Goal: Task Accomplishment & Management: Manage account settings

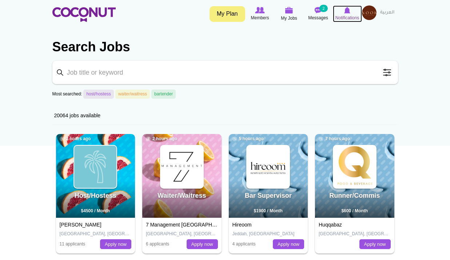
click at [349, 16] on span "Notifications" at bounding box center [348, 17] width 24 height 7
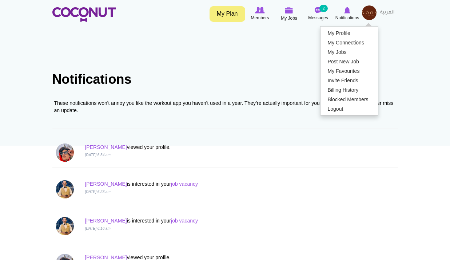
click at [183, 83] on h1 "Notifications" at bounding box center [225, 79] width 346 height 15
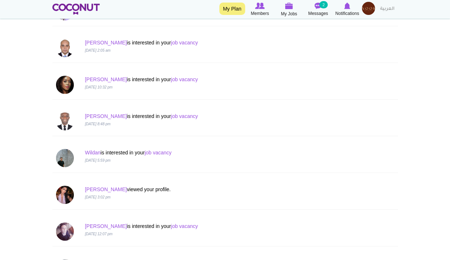
scroll to position [728, 0]
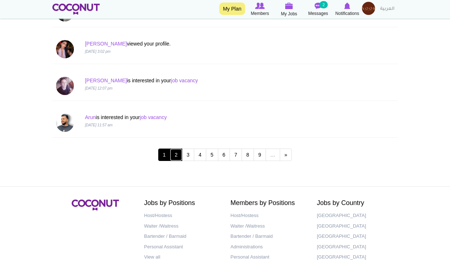
click at [174, 158] on link "2" at bounding box center [176, 155] width 12 height 12
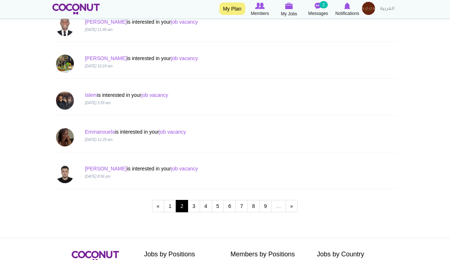
scroll to position [772, 0]
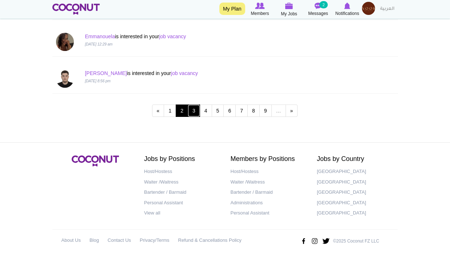
click at [197, 111] on link "3" at bounding box center [194, 110] width 12 height 12
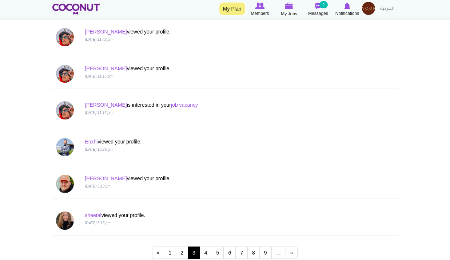
scroll to position [692, 0]
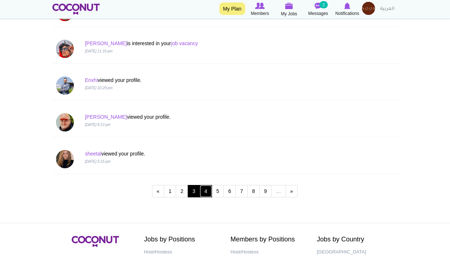
click at [207, 193] on link "4" at bounding box center [206, 191] width 12 height 12
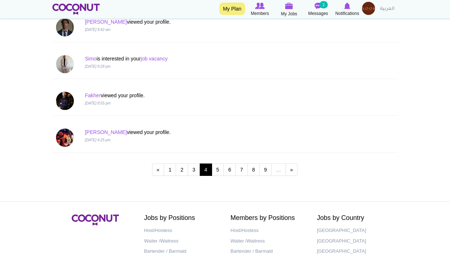
scroll to position [772, 0]
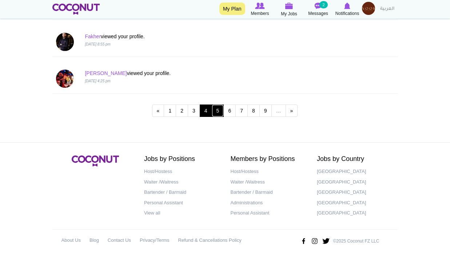
click at [218, 112] on link "5" at bounding box center [218, 110] width 12 height 12
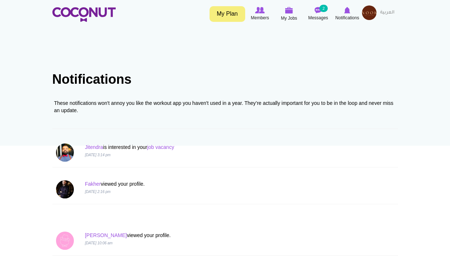
click at [324, 1] on div "Toggle navigation My Plan Members My Jobs Post a Job Messages 2 Notifications" at bounding box center [225, 13] width 450 height 27
click at [327, 14] on icon at bounding box center [319, 10] width 28 height 8
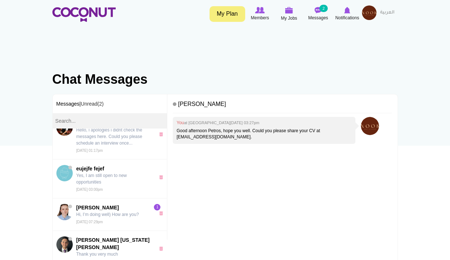
scroll to position [473, 0]
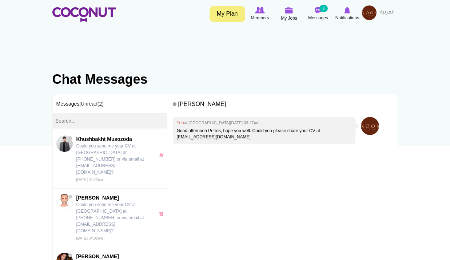
click at [365, 13] on img at bounding box center [369, 12] width 15 height 15
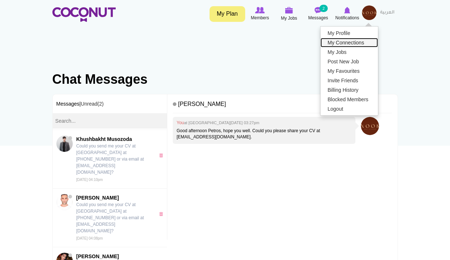
click at [347, 40] on link "My Connections" at bounding box center [350, 42] width 58 height 9
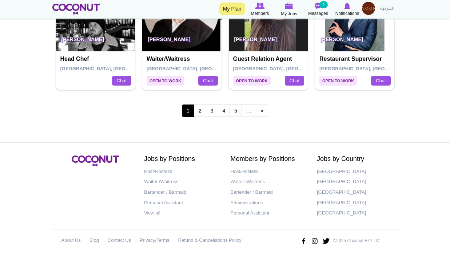
scroll to position [1332, 0]
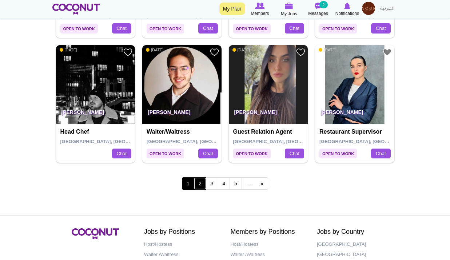
click at [199, 183] on link "2" at bounding box center [200, 183] width 12 height 12
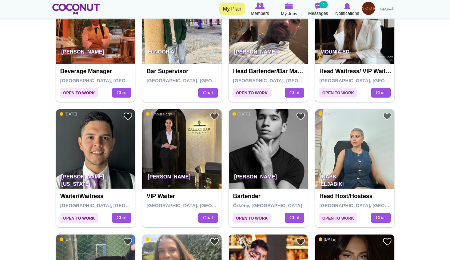
scroll to position [437, 0]
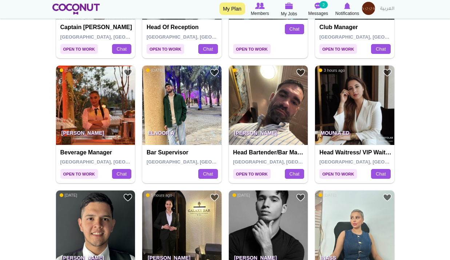
click at [100, 153] on h4 "Beverage manager" at bounding box center [96, 152] width 72 height 7
click at [107, 121] on img at bounding box center [95, 105] width 79 height 79
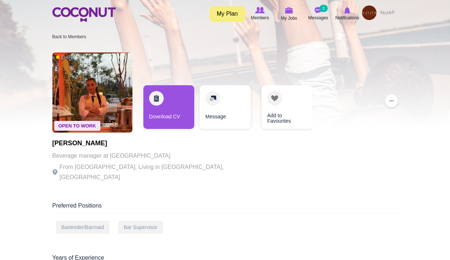
click at [367, 14] on img at bounding box center [369, 12] width 15 height 15
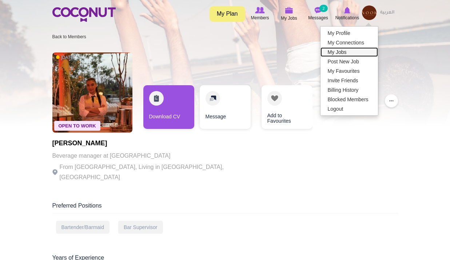
click at [346, 53] on link "My Jobs" at bounding box center [350, 51] width 58 height 9
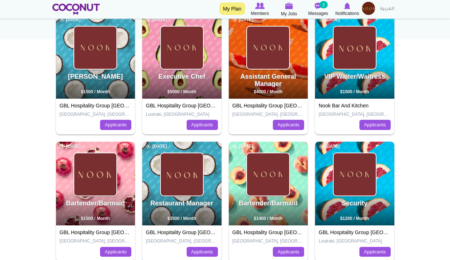
scroll to position [109, 0]
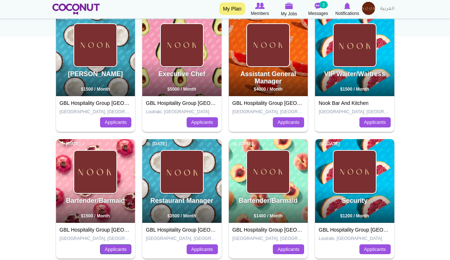
click at [111, 249] on link "Applicants" at bounding box center [115, 249] width 31 height 10
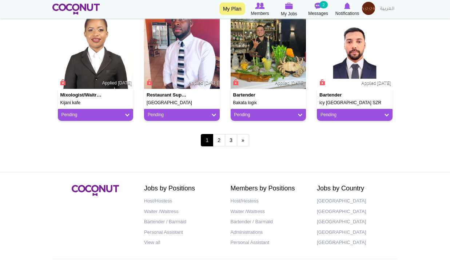
scroll to position [655, 0]
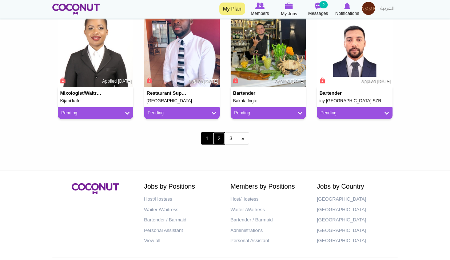
click at [224, 140] on link "2" at bounding box center [219, 138] width 12 height 12
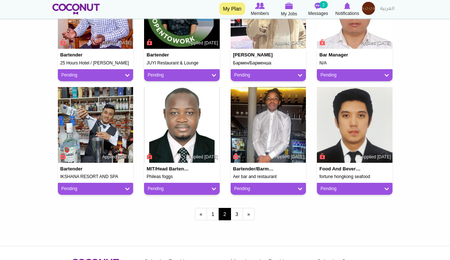
scroll to position [582, 0]
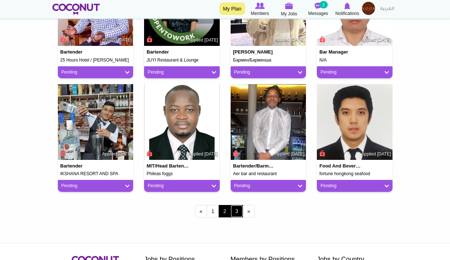
click at [237, 213] on link "3" at bounding box center [237, 211] width 12 height 12
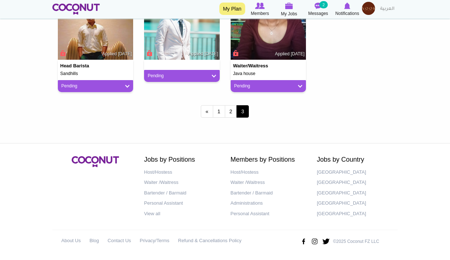
scroll to position [342, 0]
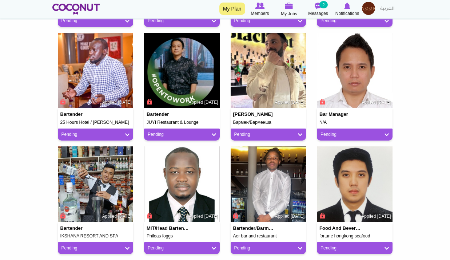
scroll to position [655, 0]
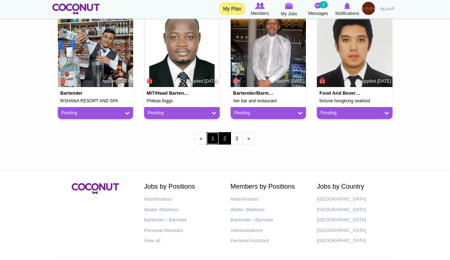
click at [217, 142] on link "1" at bounding box center [213, 138] width 12 height 12
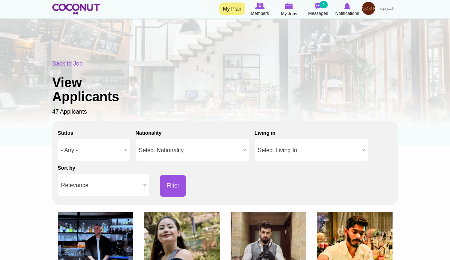
scroll to position [182, 0]
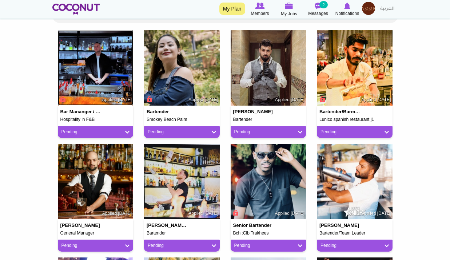
click at [80, 72] on img at bounding box center [96, 68] width 76 height 76
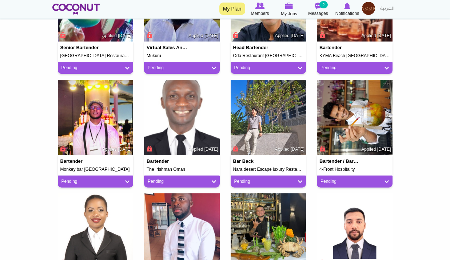
scroll to position [619, 0]
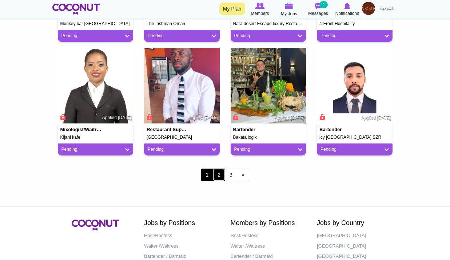
click at [221, 178] on link "2" at bounding box center [219, 175] width 12 height 12
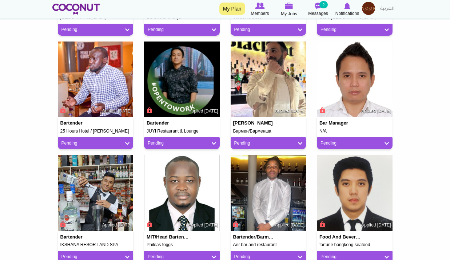
scroll to position [619, 0]
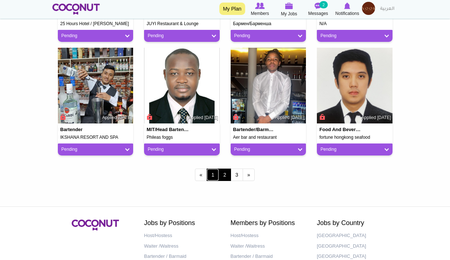
click at [213, 174] on link "1" at bounding box center [213, 175] width 12 height 12
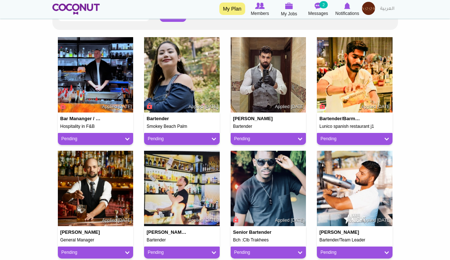
scroll to position [73, 0]
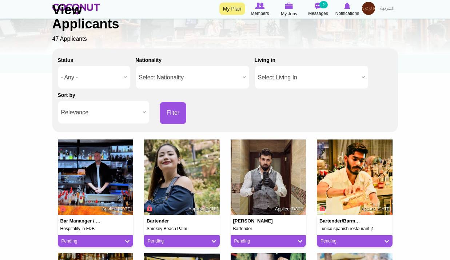
click at [381, 14] on div "Back to Job View Applicants 47 Applicants" at bounding box center [225, 15] width 346 height 56
click at [368, 12] on div "Back to Job View Applicants 47 Applicants" at bounding box center [225, 15] width 346 height 56
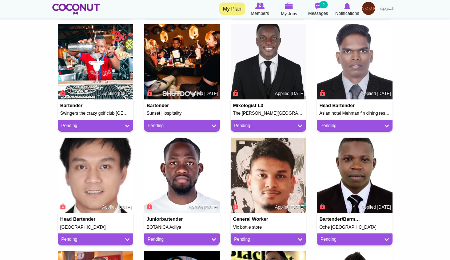
scroll to position [300, 0]
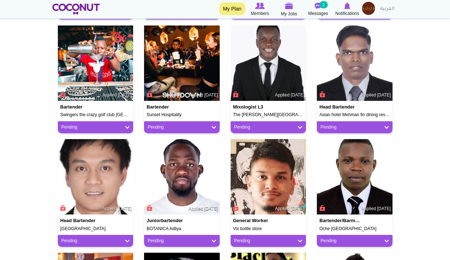
click at [365, 6] on img at bounding box center [368, 8] width 13 height 13
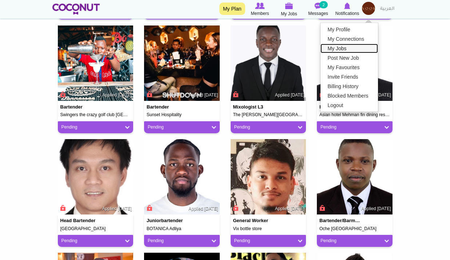
click at [339, 50] on link "My Jobs" at bounding box center [350, 48] width 58 height 9
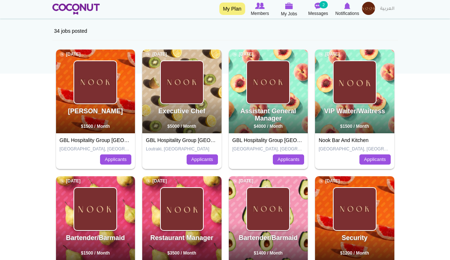
scroll to position [73, 0]
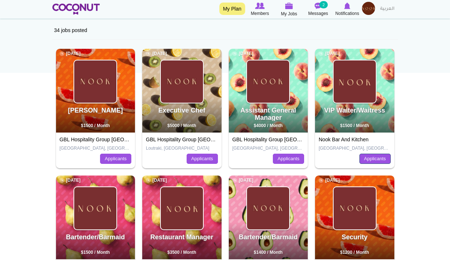
click at [371, 155] on link "Applicants" at bounding box center [375, 159] width 31 height 10
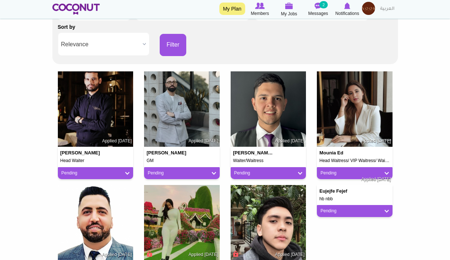
scroll to position [146, 0]
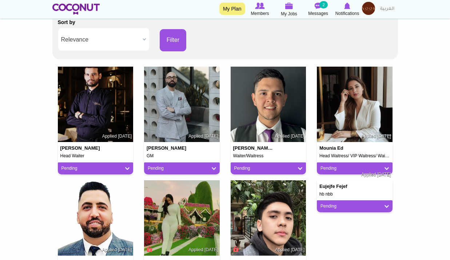
click at [167, 147] on h4 "[PERSON_NAME]" at bounding box center [168, 148] width 42 height 5
drag, startPoint x: 167, startPoint y: 147, endPoint x: 178, endPoint y: 150, distance: 10.5
click at [178, 150] on h4 "Sargis Brsoyan" at bounding box center [168, 148] width 42 height 5
click at [149, 148] on h4 "Sargis Brsoyan" at bounding box center [168, 148] width 42 height 5
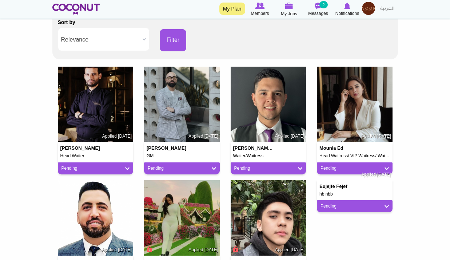
drag, startPoint x: 147, startPoint y: 149, endPoint x: 193, endPoint y: 145, distance: 46.4
click at [193, 145] on div "Sargis Brsoyan GM Applied 1 month ago" at bounding box center [182, 150] width 76 height 16
copy h4 "Sargis Brsoyan"
click at [195, 106] on img at bounding box center [182, 105] width 76 height 76
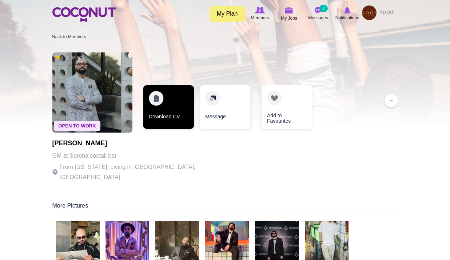
click at [177, 121] on link "Download CV" at bounding box center [168, 107] width 51 height 44
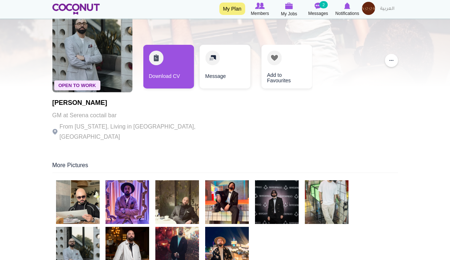
scroll to position [36, 0]
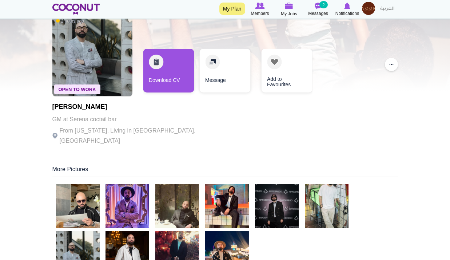
click at [367, 7] on img at bounding box center [368, 8] width 13 height 13
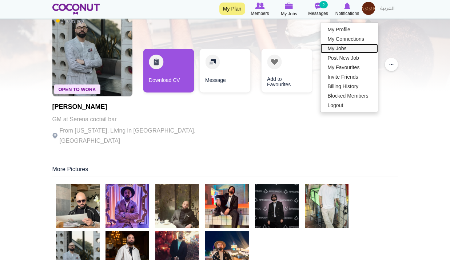
click at [346, 48] on link "My Jobs" at bounding box center [350, 48] width 58 height 9
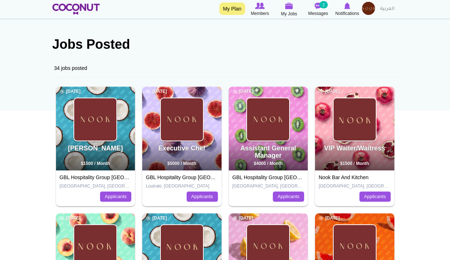
scroll to position [73, 0]
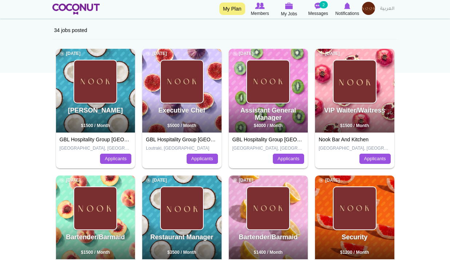
click at [363, 4] on img at bounding box center [368, 8] width 13 height 13
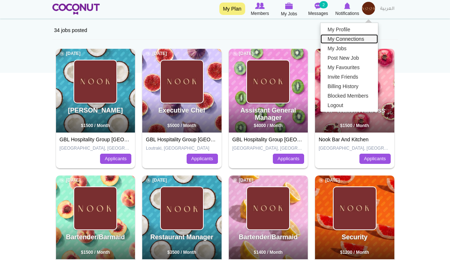
click at [337, 39] on link "My Connections" at bounding box center [350, 38] width 58 height 9
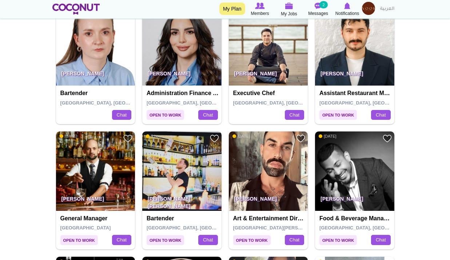
scroll to position [1092, 0]
